Goal: Task Accomplishment & Management: Manage account settings

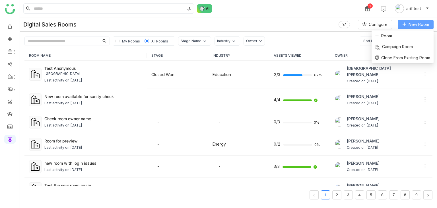
click at [423, 24] on span "New Room" at bounding box center [419, 24] width 20 height 6
click at [386, 37] on span "Room" at bounding box center [383, 36] width 17 height 6
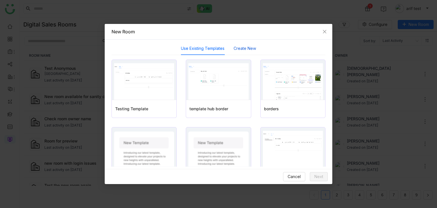
click at [239, 48] on button "Create New" at bounding box center [245, 48] width 22 height 6
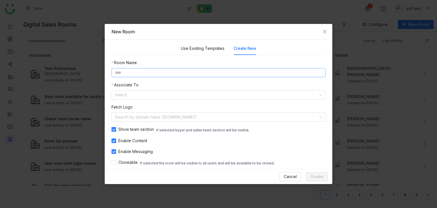
click at [218, 74] on input at bounding box center [219, 72] width 214 height 9
type input "**********"
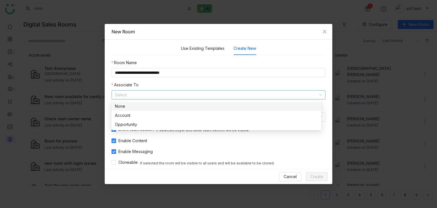
click at [198, 107] on div "None" at bounding box center [216, 106] width 203 height 6
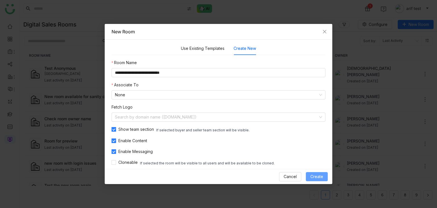
click at [318, 177] on span "Create" at bounding box center [316, 176] width 13 height 6
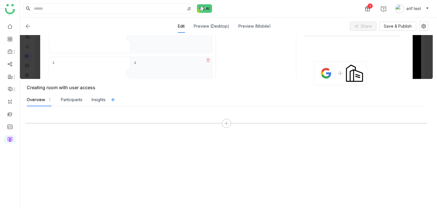
click at [228, 129] on div at bounding box center [227, 157] width 402 height 90
click at [228, 124] on icon at bounding box center [226, 123] width 5 height 5
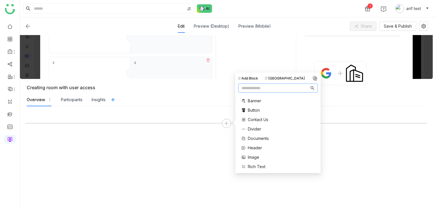
click at [256, 134] on div "Banner Button Contact Us Divider Documents Header Image Rich Text Single Docume…" at bounding box center [259, 138] width 42 height 87
click at [256, 136] on span "Documents" at bounding box center [258, 138] width 21 height 6
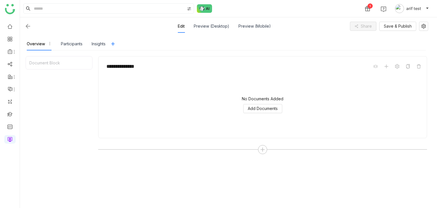
scroll to position [72, 0]
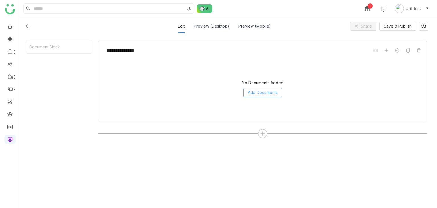
click at [263, 94] on span "Add Documents" at bounding box center [263, 92] width 30 height 6
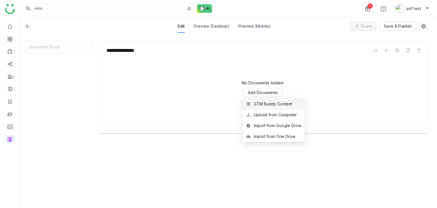
click at [267, 101] on div "GTM Buddy Content" at bounding box center [273, 104] width 38 height 6
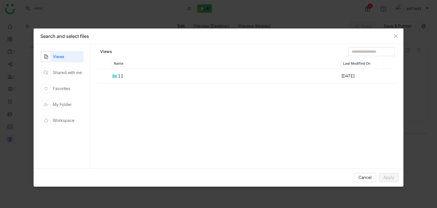
click at [71, 80] on div "Views Shared with me Favorites My Folder Workspace" at bounding box center [61, 106] width 43 height 110
click at [123, 77] on td "12" at bounding box center [226, 76] width 229 height 15
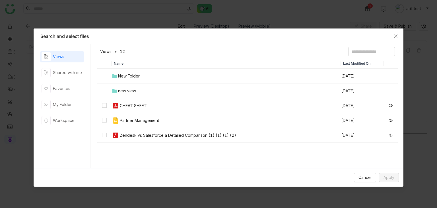
click at [135, 91] on div "new view" at bounding box center [127, 91] width 18 height 6
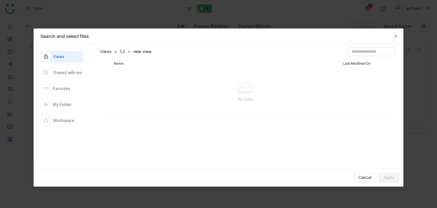
click at [64, 56] on div "Views" at bounding box center [58, 56] width 11 height 6
click at [69, 76] on div "Shared with me" at bounding box center [62, 72] width 40 height 9
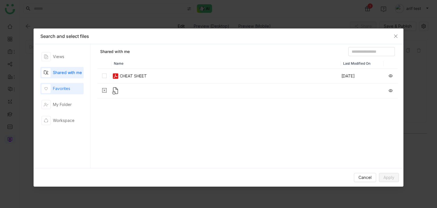
click at [69, 87] on div "Favorites" at bounding box center [61, 88] width 17 height 6
click at [71, 76] on div "Shared with me" at bounding box center [62, 72] width 40 height 9
click at [131, 76] on div "CHEAT SHEET" at bounding box center [133, 76] width 27 height 6
click at [389, 177] on span "Apply" at bounding box center [389, 177] width 11 height 6
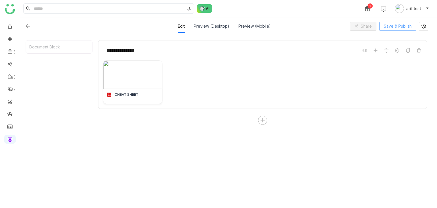
click at [395, 25] on span "Save & Publish" at bounding box center [398, 26] width 28 height 6
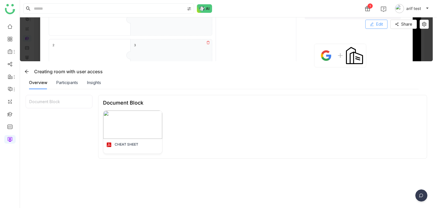
click at [379, 24] on span "Edit" at bounding box center [379, 24] width 7 height 6
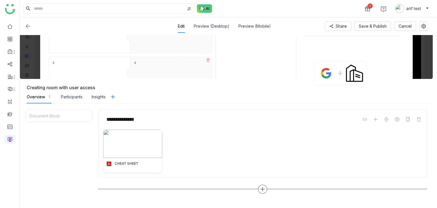
click at [261, 187] on icon at bounding box center [262, 188] width 5 height 5
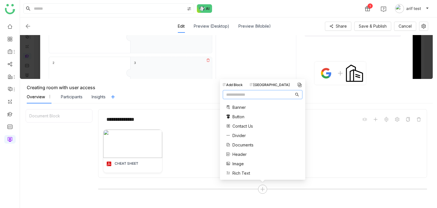
click at [281, 87] on div "[GEOGRAPHIC_DATA]" at bounding box center [270, 84] width 40 height 5
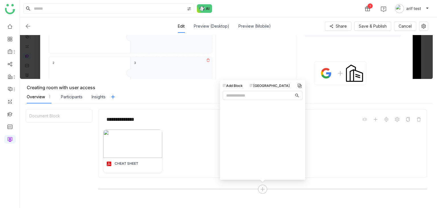
click at [243, 88] on div "Add Block Block Library" at bounding box center [263, 117] width 80 height 68
click at [238, 85] on div "Add Block" at bounding box center [233, 85] width 20 height 5
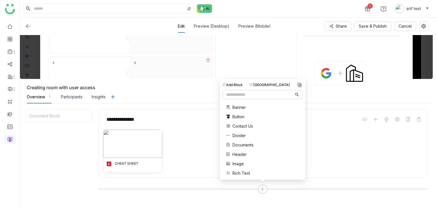
click at [302, 83] on img at bounding box center [300, 85] width 6 height 6
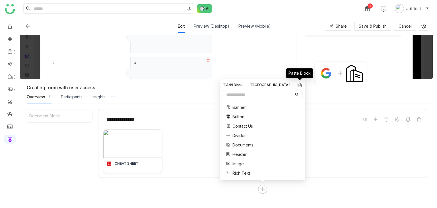
click at [302, 83] on img at bounding box center [300, 85] width 6 height 6
click at [62, 134] on div "Document Block" at bounding box center [59, 190] width 67 height 162
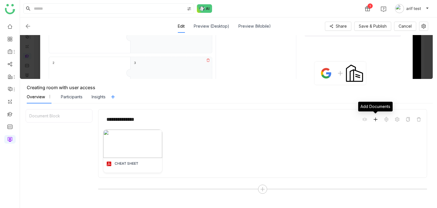
click at [378, 117] on span at bounding box center [375, 119] width 7 height 7
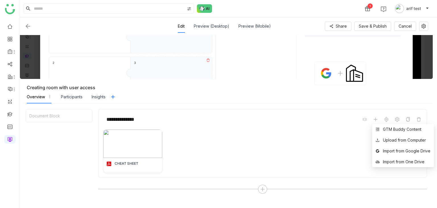
click at [286, 118] on div "**********" at bounding box center [262, 119] width 319 height 11
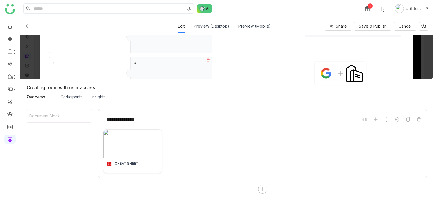
click at [29, 28] on img at bounding box center [27, 26] width 7 height 7
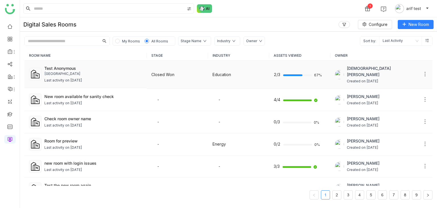
click at [88, 61] on td "Test Anonymous University of AZ SLA Last activity on Sep 01, 2025" at bounding box center [85, 74] width 122 height 27
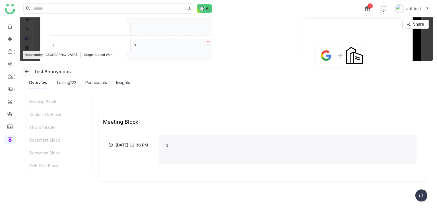
click at [27, 70] on icon at bounding box center [26, 71] width 5 height 5
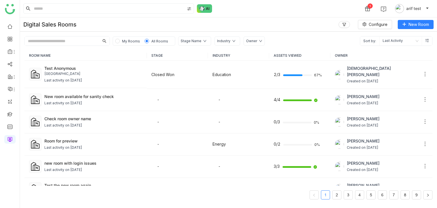
click at [129, 40] on span "My Rooms" at bounding box center [131, 41] width 18 height 4
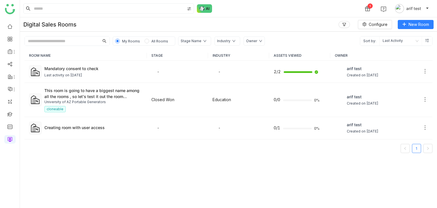
click at [160, 42] on span "All Rooms" at bounding box center [159, 41] width 17 height 4
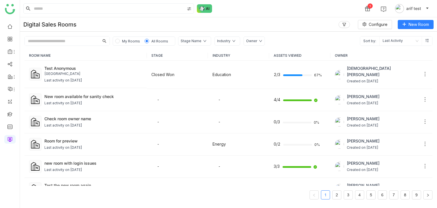
click at [126, 39] on span "My Rooms" at bounding box center [131, 41] width 18 height 4
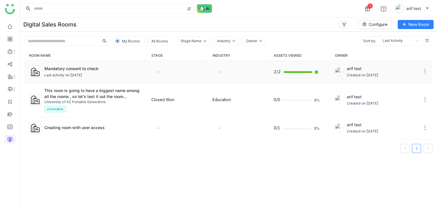
click at [71, 73] on div "Last activity on Aug 12, 2025" at bounding box center [63, 75] width 38 height 5
click at [100, 127] on div "Creating room with user access" at bounding box center [93, 127] width 98 height 6
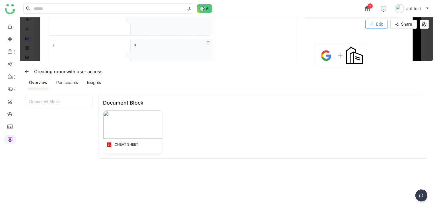
click at [381, 24] on span "Edit" at bounding box center [379, 24] width 7 height 6
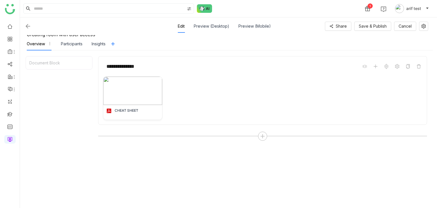
scroll to position [53, 0]
click at [262, 138] on div at bounding box center [262, 135] width 9 height 9
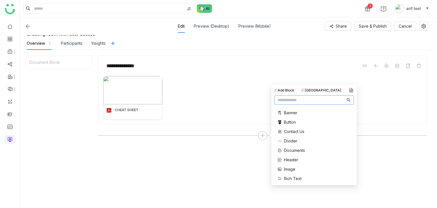
click at [300, 98] on input "text" at bounding box center [312, 100] width 68 height 6
type input "***"
click at [287, 116] on span "Meetings" at bounding box center [292, 119] width 17 height 6
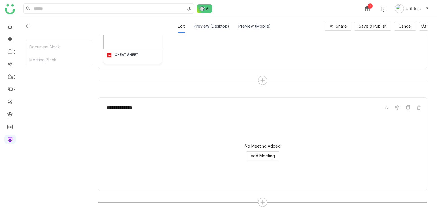
scroll to position [114, 0]
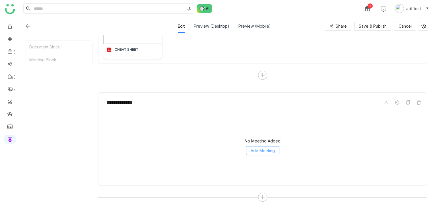
click at [252, 148] on span "Add Meeting" at bounding box center [263, 150] width 24 height 6
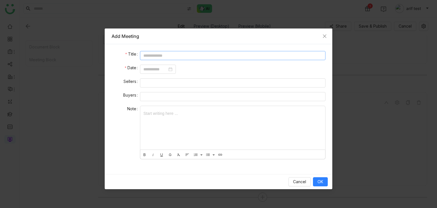
click at [212, 56] on input at bounding box center [233, 55] width 186 height 9
click at [155, 72] on nz-date-picker at bounding box center [158, 69] width 36 height 9
type input "**********"
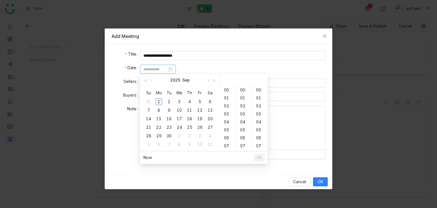
click at [159, 102] on div "1" at bounding box center [158, 101] width 7 height 7
type input "**********"
click at [261, 157] on span "Ok" at bounding box center [259, 157] width 5 height 6
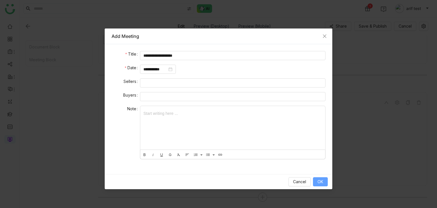
click at [320, 182] on span "OK" at bounding box center [321, 181] width 6 height 6
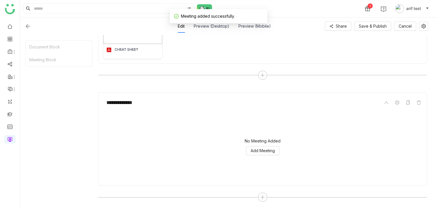
scroll to position [111, 0]
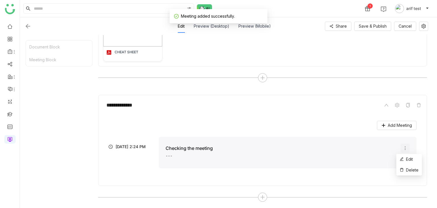
click at [403, 147] on icon at bounding box center [405, 148] width 5 height 5
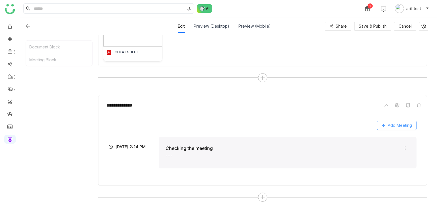
click at [392, 125] on span "Add Meeting" at bounding box center [400, 125] width 24 height 6
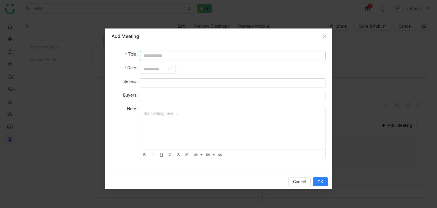
click at [214, 54] on input at bounding box center [233, 55] width 186 height 9
type input "**********"
click at [197, 81] on nz-select-top-control at bounding box center [233, 82] width 186 height 9
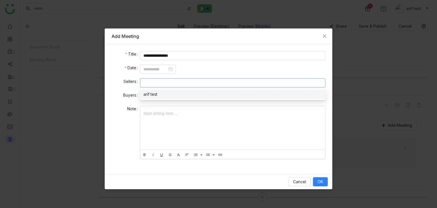
click at [191, 90] on nz-option-item "arif test" at bounding box center [233, 94] width 186 height 9
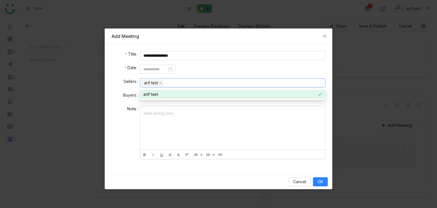
click at [320, 176] on div "Cancel OK" at bounding box center [219, 181] width 228 height 15
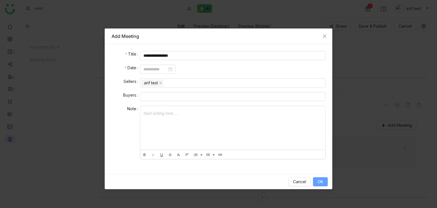
click at [320, 183] on span "OK" at bounding box center [321, 181] width 6 height 6
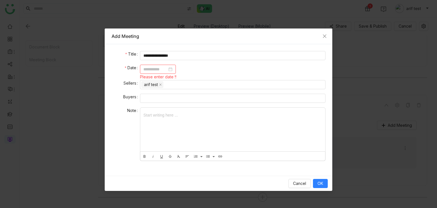
click at [156, 67] on input at bounding box center [155, 69] width 24 height 6
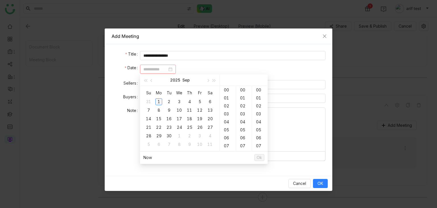
click at [161, 99] on div "1" at bounding box center [158, 101] width 7 height 7
type input "**********"
click at [260, 155] on span "Ok" at bounding box center [259, 157] width 5 height 6
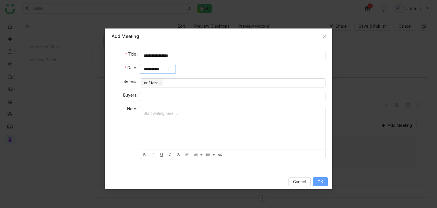
click at [321, 182] on span "OK" at bounding box center [321, 181] width 6 height 6
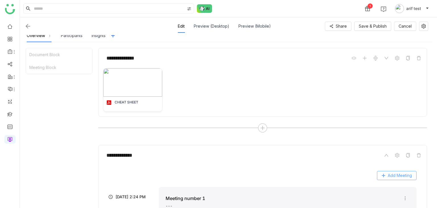
scroll to position [25, 0]
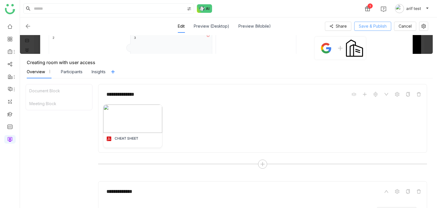
click at [381, 22] on button "Save & Publish" at bounding box center [372, 26] width 37 height 9
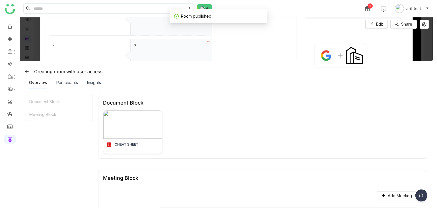
scroll to position [98, 0]
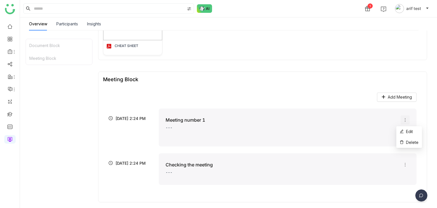
click at [403, 119] on icon at bounding box center [405, 120] width 5 height 5
click at [405, 132] on span "Edit" at bounding box center [406, 131] width 13 height 6
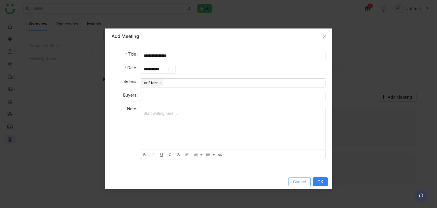
click at [299, 183] on span "Cancel" at bounding box center [299, 181] width 13 height 6
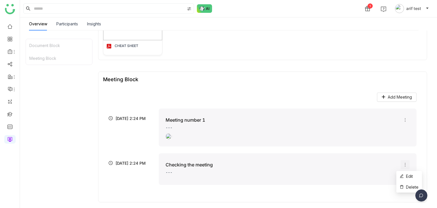
click at [403, 163] on icon at bounding box center [405, 164] width 5 height 5
drag, startPoint x: 116, startPoint y: 118, endPoint x: 149, endPoint y: 118, distance: 32.4
click at [149, 118] on div "9/1/25, 2:24 PM" at bounding box center [132, 114] width 47 height 13
drag, startPoint x: 149, startPoint y: 118, endPoint x: 146, endPoint y: 117, distance: 3.2
click at [146, 117] on div "9/1/25, 2:24 PM" at bounding box center [132, 114] width 47 height 13
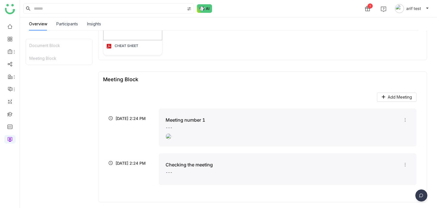
click at [139, 144] on div "9/1/25, 2:24 PM Meeting number 1 ---" at bounding box center [263, 127] width 308 height 38
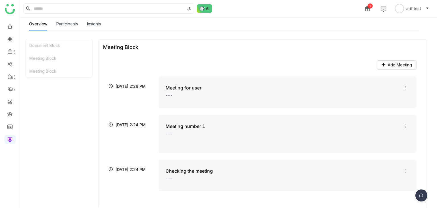
scroll to position [310, 0]
click at [403, 126] on icon at bounding box center [405, 126] width 5 height 5
click at [401, 146] on li "Delete" at bounding box center [409, 149] width 26 height 11
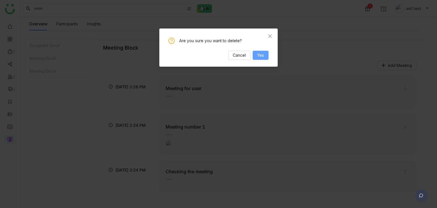
click at [261, 50] on div "Are you sure you want to delete? Cancel Yes" at bounding box center [218, 49] width 100 height 22
click at [261, 53] on span "Yes" at bounding box center [260, 55] width 7 height 6
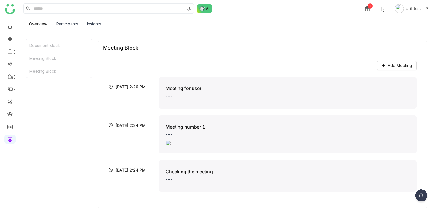
scroll to position [228, 0]
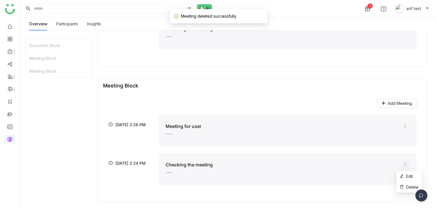
click at [403, 164] on icon at bounding box center [405, 164] width 5 height 5
click at [402, 186] on icon at bounding box center [401, 187] width 3 height 4
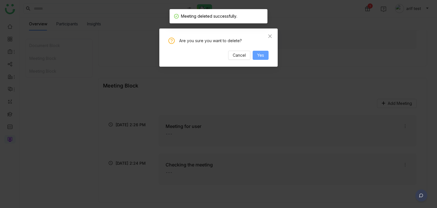
click at [254, 54] on button "Yes" at bounding box center [261, 55] width 16 height 9
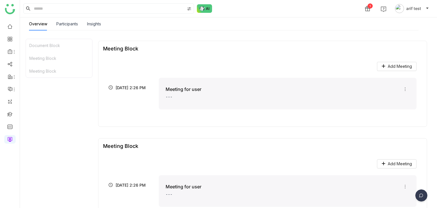
scroll to position [128, 0]
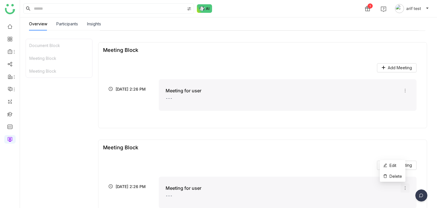
click at [403, 188] on icon at bounding box center [405, 188] width 5 height 5
click at [396, 162] on span "Edit" at bounding box center [389, 165] width 13 height 6
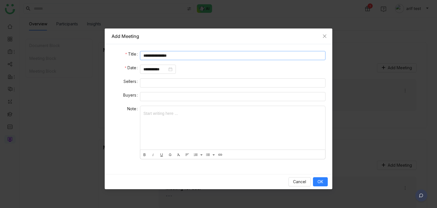
click at [220, 57] on input "**********" at bounding box center [233, 55] width 186 height 9
type input "**********"
click at [320, 183] on span "OK" at bounding box center [321, 181] width 6 height 6
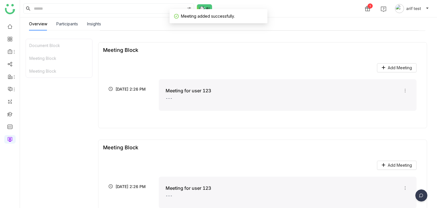
scroll to position [151, 0]
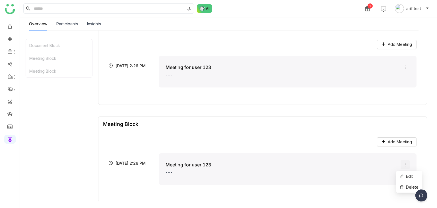
click at [403, 164] on icon at bounding box center [405, 164] width 5 height 5
click at [408, 177] on span "Edit" at bounding box center [406, 176] width 13 height 6
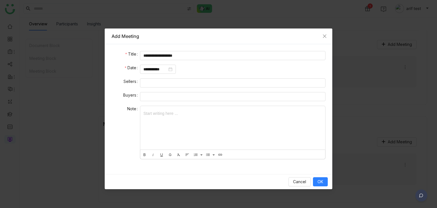
click at [202, 117] on div at bounding box center [232, 128] width 185 height 44
click at [322, 182] on span "OK" at bounding box center [321, 181] width 6 height 6
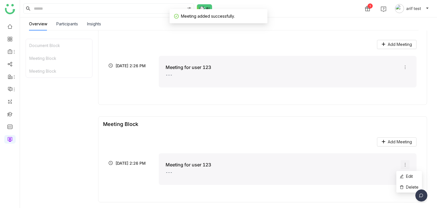
click at [403, 166] on icon at bounding box center [405, 164] width 5 height 5
click at [405, 178] on span "Edit" at bounding box center [406, 176] width 13 height 6
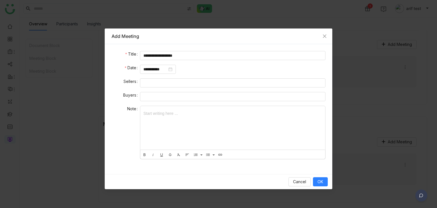
click at [192, 113] on div at bounding box center [232, 128] width 185 height 44
click at [220, 153] on icon "button" at bounding box center [220, 154] width 5 height 5
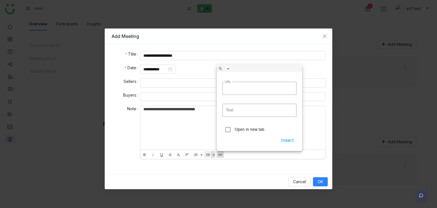
click at [213, 155] on button "button" at bounding box center [213, 154] width 5 height 7
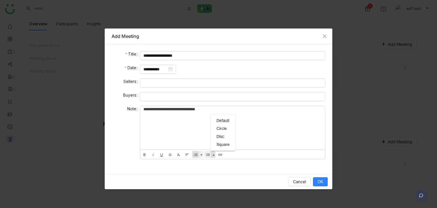
click at [193, 157] on button "Ordered List" at bounding box center [195, 154] width 7 height 7
click at [177, 157] on button "Clear Formatting" at bounding box center [178, 154] width 7 height 7
click at [161, 158] on div "Bold Italic Underline Strikethrough Clear Formatting Align Align Left Align Cen…" at bounding box center [182, 154] width 84 height 9
click at [143, 158] on div "Bold Italic Underline Strikethrough Clear Formatting Align Align Left Align Cen…" at bounding box center [182, 154] width 84 height 9
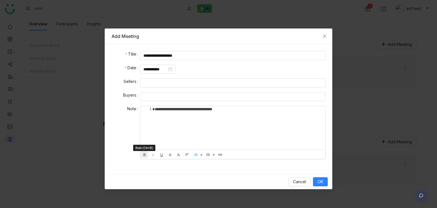
click at [144, 155] on icon "button" at bounding box center [144, 154] width 2 height 3
click at [155, 108] on li "**********" at bounding box center [238, 109] width 167 height 6
click at [321, 182] on span "OK" at bounding box center [321, 181] width 6 height 6
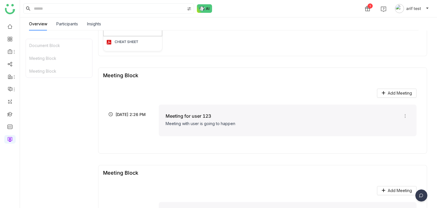
scroll to position [102, 0]
click at [413, 75] on div "Meeting Block" at bounding box center [262, 76] width 319 height 6
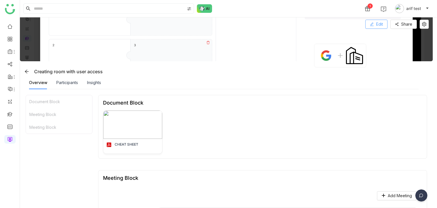
click at [382, 26] on span "Edit" at bounding box center [379, 24] width 7 height 6
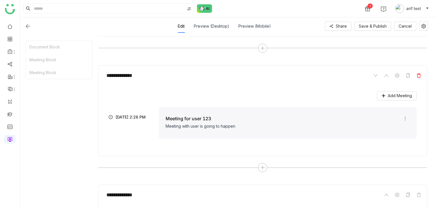
click at [418, 77] on span at bounding box center [418, 75] width 7 height 7
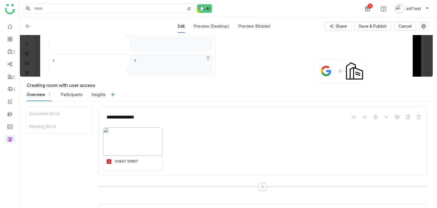
scroll to position [111, 0]
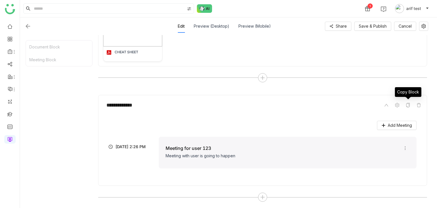
drag, startPoint x: 407, startPoint y: 104, endPoint x: 319, endPoint y: 205, distance: 133.7
click at [406, 105] on icon at bounding box center [408, 105] width 5 height 5
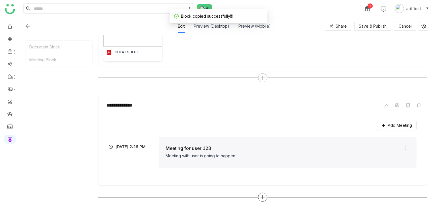
click at [264, 197] on icon at bounding box center [262, 196] width 5 height 5
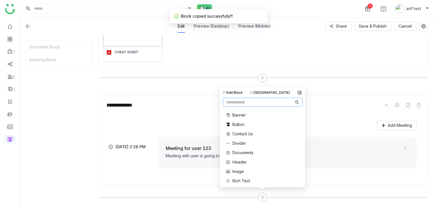
click at [301, 93] on img at bounding box center [300, 93] width 6 height 6
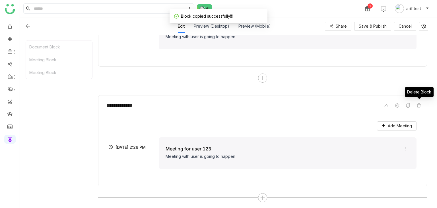
click at [420, 105] on icon at bounding box center [419, 105] width 5 height 5
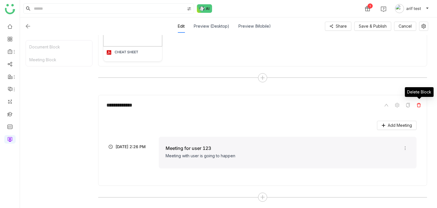
click at [420, 104] on icon at bounding box center [419, 105] width 5 height 5
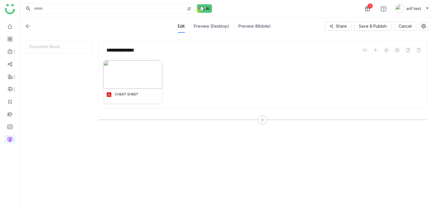
scroll to position [69, 0]
click at [369, 28] on span "Save & Publish" at bounding box center [373, 26] width 28 height 6
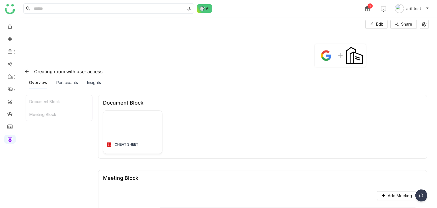
scroll to position [55, 0]
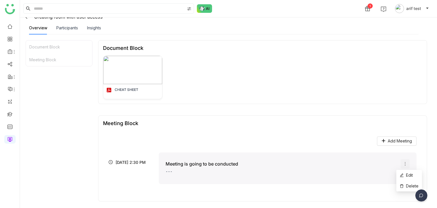
click at [403, 163] on icon at bounding box center [405, 163] width 5 height 5
click at [405, 187] on span "Delete" at bounding box center [409, 186] width 19 height 6
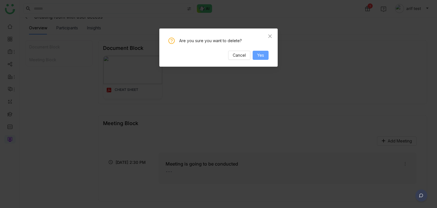
click at [258, 55] on span "Yes" at bounding box center [260, 55] width 7 height 6
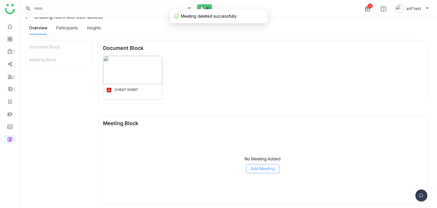
click at [266, 168] on span "Add Meeting" at bounding box center [263, 168] width 24 height 6
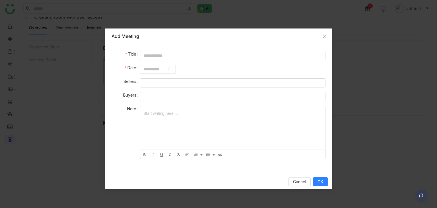
click at [207, 62] on form "Title Date Sellers Buyers Note Start writing here ... Bold Italic Underline Str…" at bounding box center [219, 107] width 214 height 112
click at [209, 56] on input at bounding box center [233, 55] width 186 height 9
type input "**********"
click at [160, 68] on input at bounding box center [155, 69] width 24 height 6
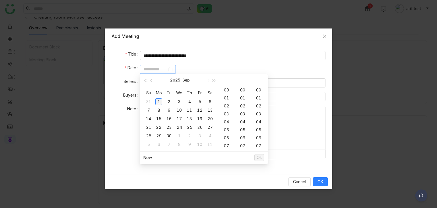
click at [159, 102] on div "1" at bounding box center [158, 101] width 7 height 7
type input "**********"
click at [260, 157] on span "Ok" at bounding box center [259, 157] width 5 height 6
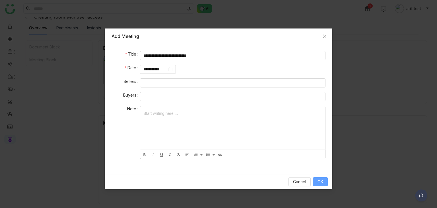
click at [322, 185] on button "OK" at bounding box center [320, 181] width 15 height 9
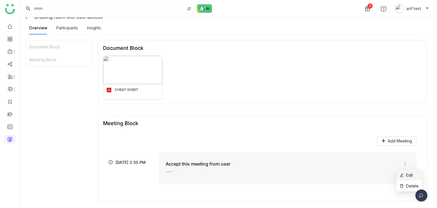
click at [406, 174] on span "Edit" at bounding box center [406, 175] width 13 height 6
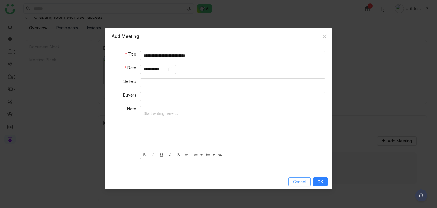
click at [302, 182] on span "Cancel" at bounding box center [299, 181] width 13 height 6
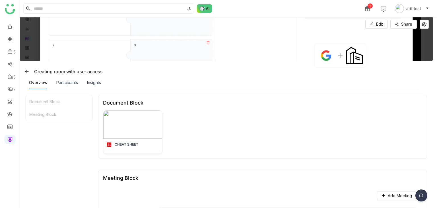
scroll to position [55, 0]
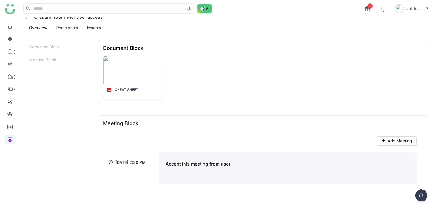
click at [353, 158] on div "Accept this meeting from user ---" at bounding box center [288, 168] width 258 height 32
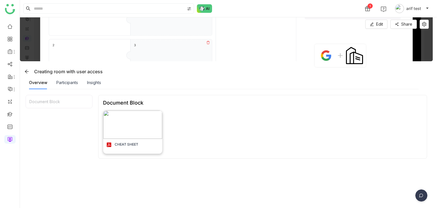
click at [147, 152] on div "CHEAT SHEET" at bounding box center [132, 146] width 59 height 14
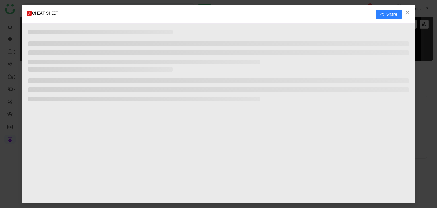
click at [406, 17] on span "Close" at bounding box center [407, 12] width 15 height 15
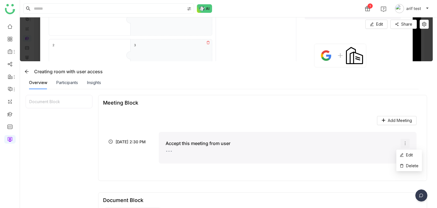
click at [403, 142] on icon at bounding box center [405, 143] width 5 height 5
click at [400, 154] on icon at bounding box center [402, 155] width 4 height 4
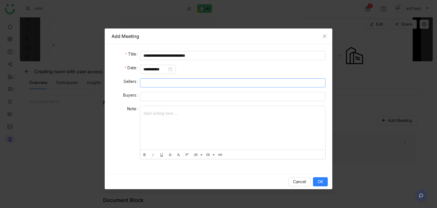
click at [170, 82] on nz-select-top-control at bounding box center [233, 82] width 186 height 9
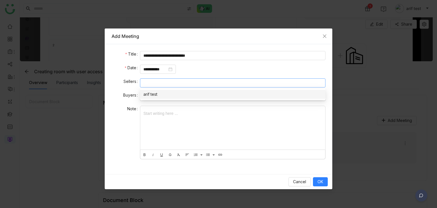
click at [174, 94] on div "arif test" at bounding box center [232, 94] width 179 height 6
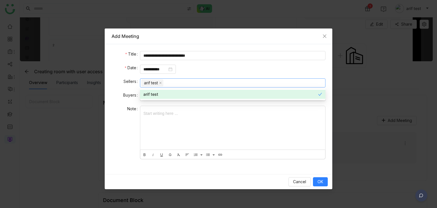
click at [123, 95] on label "Buyers" at bounding box center [131, 95] width 17 height 6
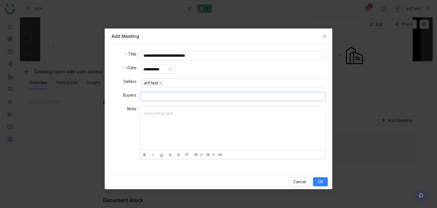
click at [160, 96] on nz-select-top-control at bounding box center [233, 96] width 186 height 9
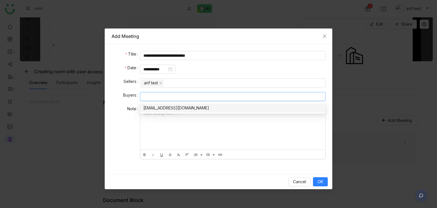
click at [167, 111] on nz-option-item "[EMAIL_ADDRESS][DOMAIN_NAME]" at bounding box center [233, 107] width 186 height 9
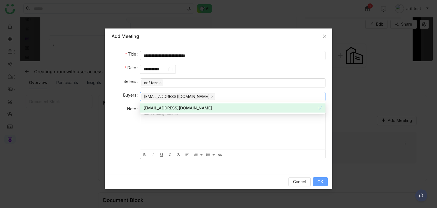
click at [327, 180] on button "OK" at bounding box center [320, 181] width 15 height 9
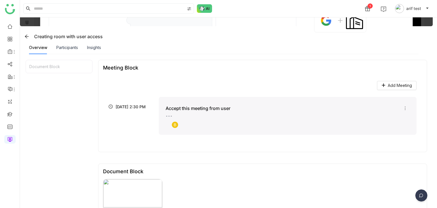
scroll to position [35, 0]
click at [403, 107] on icon at bounding box center [405, 108] width 5 height 5
click at [403, 120] on icon at bounding box center [402, 119] width 4 height 4
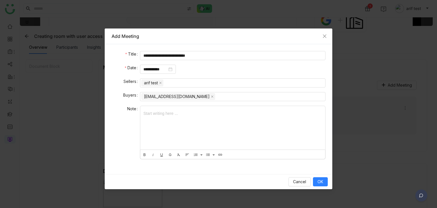
click at [193, 113] on div at bounding box center [232, 128] width 185 height 44
click at [223, 91] on form "**********" at bounding box center [219, 107] width 214 height 112
click at [223, 93] on nz-select-top-control "[EMAIL_ADDRESS][DOMAIN_NAME]" at bounding box center [233, 96] width 186 height 9
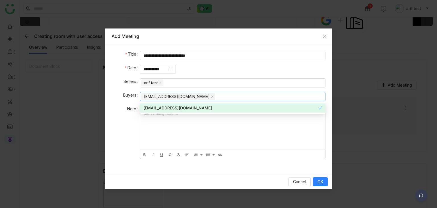
click at [213, 111] on nz-option-item "[EMAIL_ADDRESS][DOMAIN_NAME]" at bounding box center [233, 107] width 186 height 9
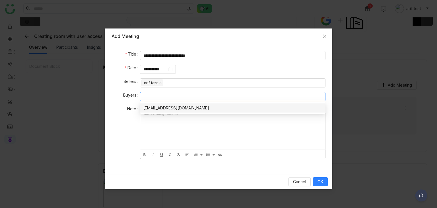
click at [214, 107] on div "[EMAIL_ADDRESS][DOMAIN_NAME]" at bounding box center [232, 108] width 179 height 6
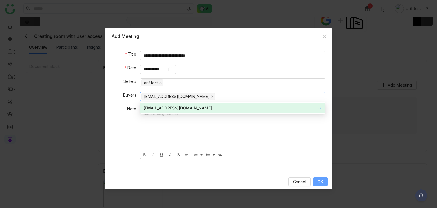
click at [321, 179] on span "OK" at bounding box center [321, 181] width 6 height 6
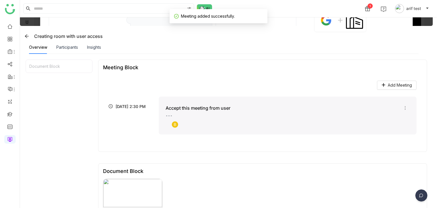
scroll to position [0, 0]
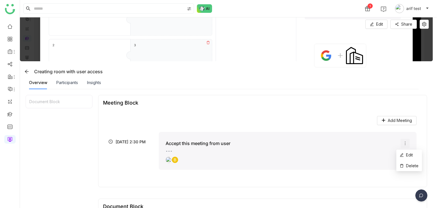
click at [403, 141] on icon at bounding box center [405, 143] width 5 height 5
click at [25, 73] on icon at bounding box center [26, 71] width 5 height 5
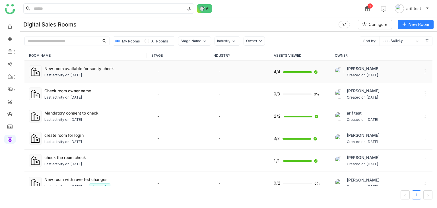
click at [63, 80] on td "New room available for sanity check Last activity on [DATE]" at bounding box center [85, 72] width 122 height 22
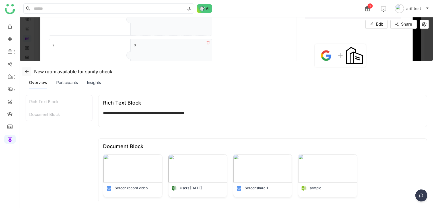
click at [25, 73] on icon at bounding box center [26, 71] width 5 height 5
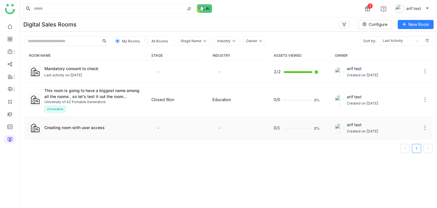
click at [81, 128] on div "Creating room with user access" at bounding box center [93, 127] width 98 height 6
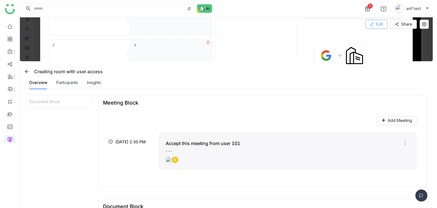
click at [371, 27] on button "Edit" at bounding box center [376, 24] width 22 height 9
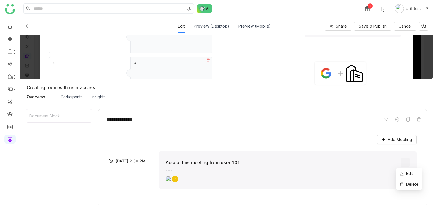
click at [403, 163] on icon at bounding box center [405, 162] width 5 height 5
click at [405, 175] on span "Edit" at bounding box center [406, 173] width 13 height 6
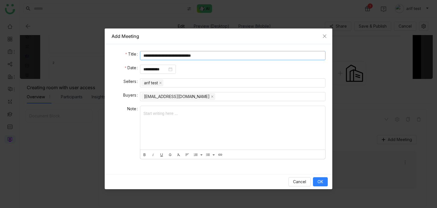
click at [250, 57] on input "**********" at bounding box center [233, 55] width 186 height 9
type input "**********"
click at [317, 183] on button "OK" at bounding box center [320, 181] width 15 height 9
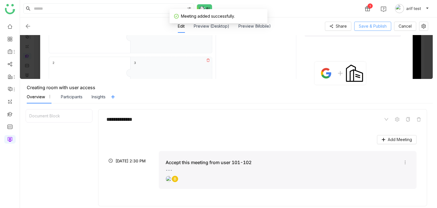
click at [388, 27] on button "Save & Publish" at bounding box center [372, 26] width 37 height 9
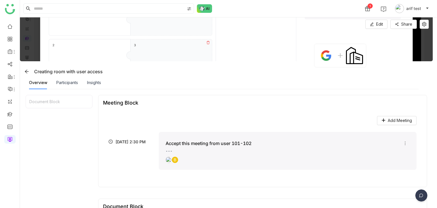
click at [59, 87] on div "Participants" at bounding box center [67, 82] width 22 height 13
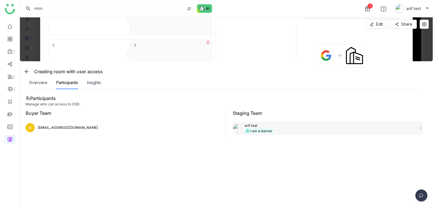
click at [285, 134] on div "arif test I am a learner" at bounding box center [328, 128] width 190 height 13
click at [280, 131] on div "arif test I am a learner" at bounding box center [328, 128] width 190 height 13
click at [420, 126] on icon at bounding box center [420, 128] width 5 height 5
click at [43, 82] on div "Overview" at bounding box center [38, 82] width 18 height 6
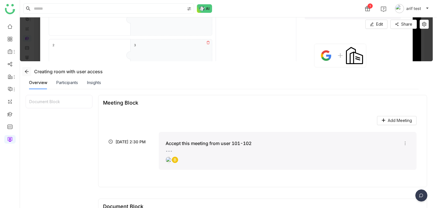
click at [27, 72] on icon at bounding box center [26, 71] width 5 height 5
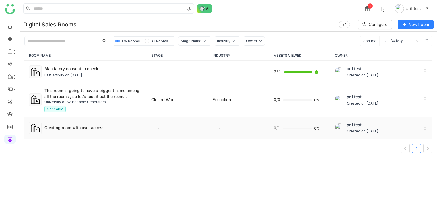
click at [62, 133] on td "Creating room with user access" at bounding box center [85, 128] width 122 height 22
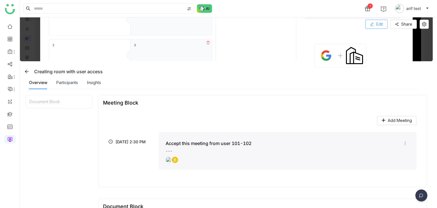
click at [378, 26] on span "Edit" at bounding box center [379, 24] width 7 height 6
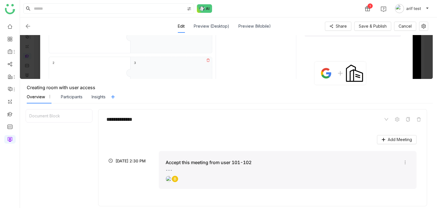
scroll to position [117, 0]
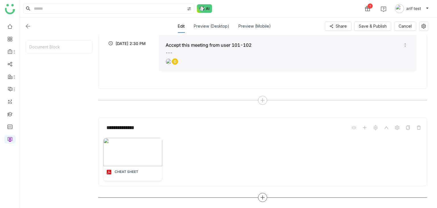
click at [261, 199] on div at bounding box center [262, 197] width 9 height 9
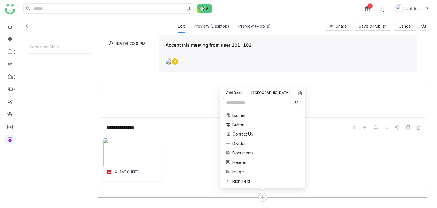
click at [278, 93] on div "Block Library" at bounding box center [270, 92] width 40 height 5
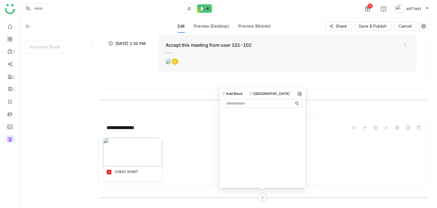
click at [88, 99] on div "Document Block" at bounding box center [59, 121] width 67 height 162
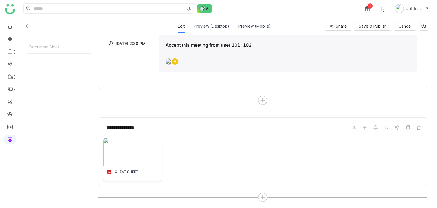
scroll to position [0, 0]
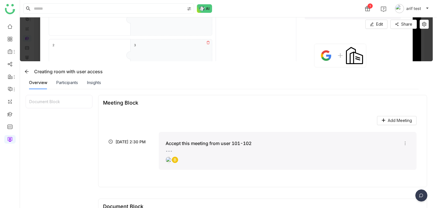
click at [373, 18] on img at bounding box center [226, 39] width 413 height 44
click at [375, 24] on button "Edit" at bounding box center [376, 24] width 22 height 9
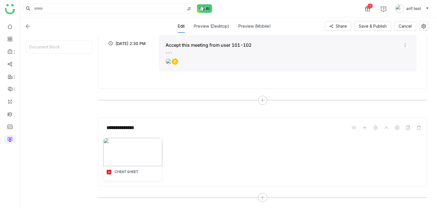
scroll to position [117, 0]
click at [262, 196] on icon at bounding box center [262, 197] width 5 height 5
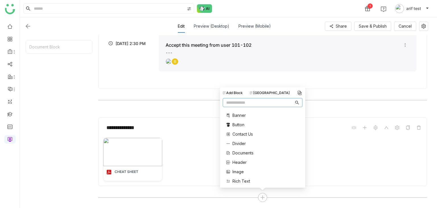
click at [273, 94] on div "[GEOGRAPHIC_DATA]" at bounding box center [270, 92] width 40 height 5
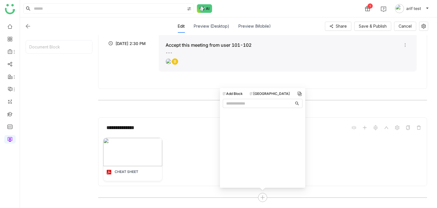
click at [351, 144] on div "CHEAT SHEET" at bounding box center [262, 159] width 319 height 44
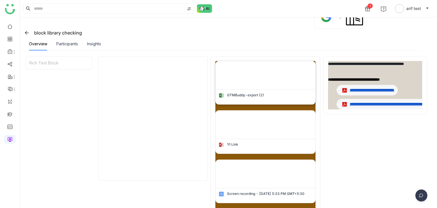
scroll to position [39, 0]
click at [281, 65] on img at bounding box center [265, 75] width 99 height 28
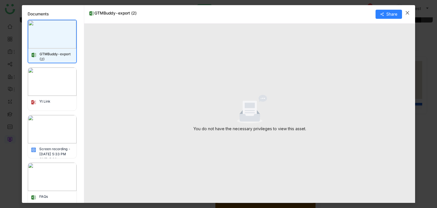
click at [67, 86] on img at bounding box center [52, 81] width 49 height 28
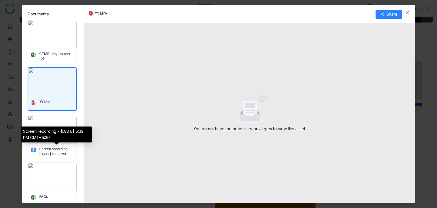
click at [67, 120] on img at bounding box center [52, 129] width 49 height 28
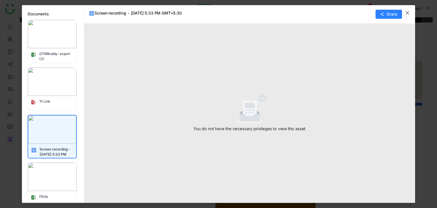
scroll to position [13, 0]
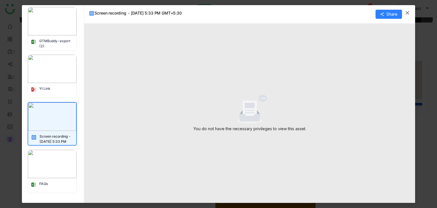
click at [60, 163] on img at bounding box center [52, 164] width 49 height 28
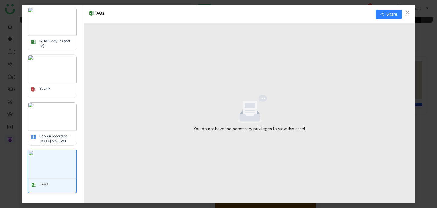
click at [60, 111] on img at bounding box center [52, 116] width 49 height 28
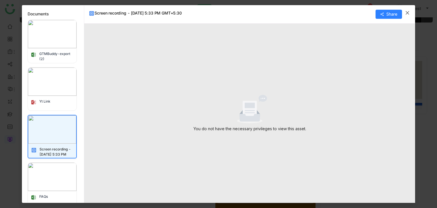
click at [59, 46] on img at bounding box center [52, 34] width 49 height 28
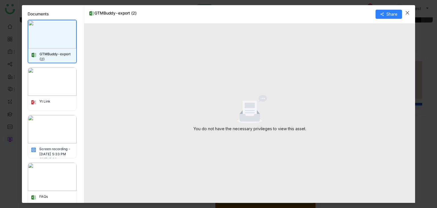
click at [61, 80] on img at bounding box center [52, 81] width 49 height 28
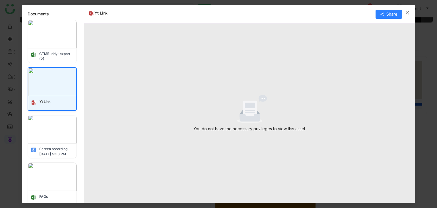
scroll to position [13, 0]
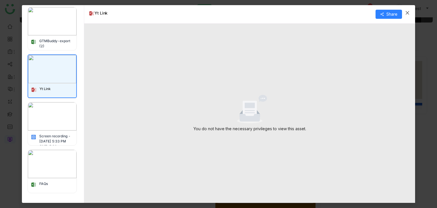
click at [66, 161] on img at bounding box center [52, 164] width 49 height 28
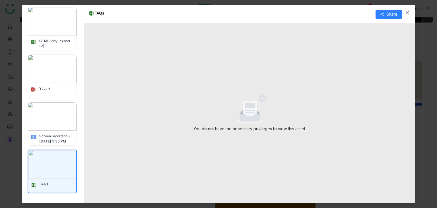
click at [46, 73] on img at bounding box center [52, 69] width 49 height 28
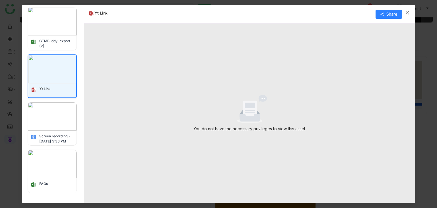
click at [410, 15] on icon "Close" at bounding box center [407, 13] width 5 height 5
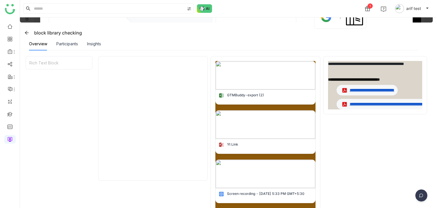
click at [376, 78] on h4 "**********" at bounding box center [375, 79] width 94 height 5
click at [383, 88] on link "**********" at bounding box center [372, 90] width 45 height 4
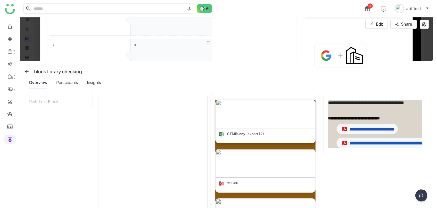
click at [265, 119] on img at bounding box center [265, 114] width 99 height 28
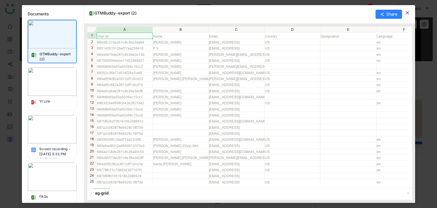
click at [64, 78] on img at bounding box center [52, 81] width 49 height 28
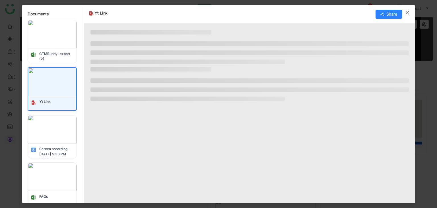
click at [407, 13] on icon "Close" at bounding box center [407, 13] width 5 height 5
